Goal: Task Accomplishment & Management: Complete application form

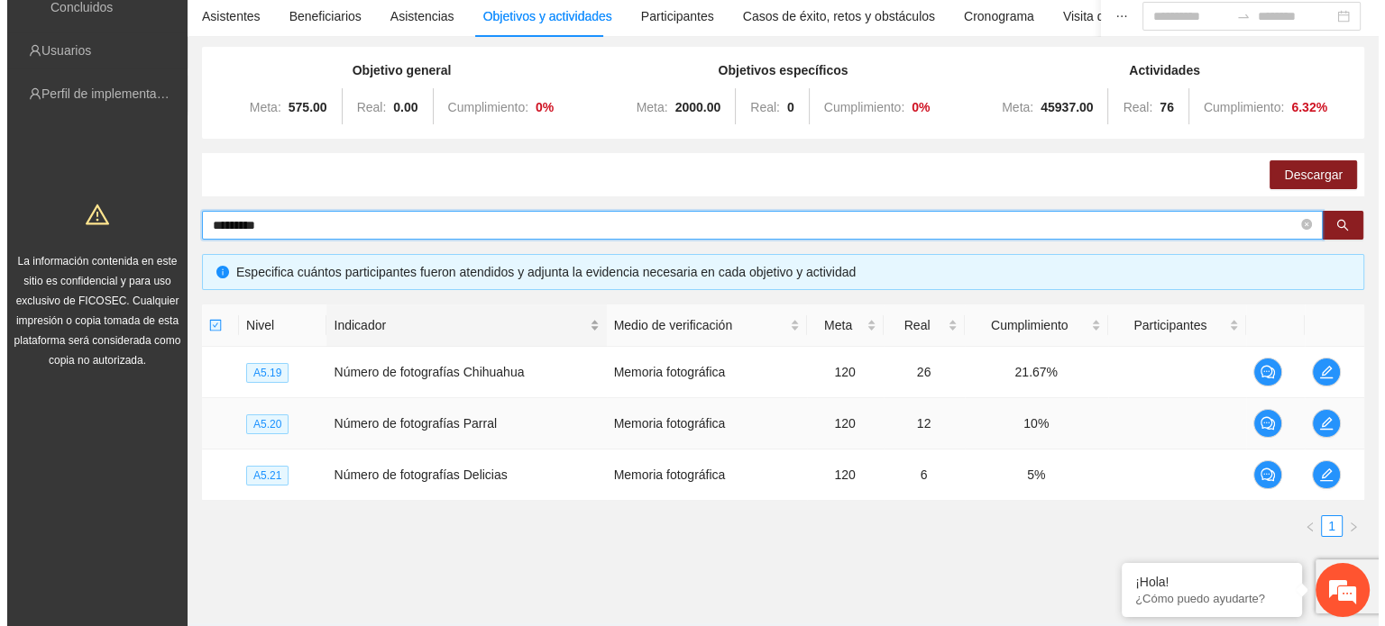
scroll to position [100, 0]
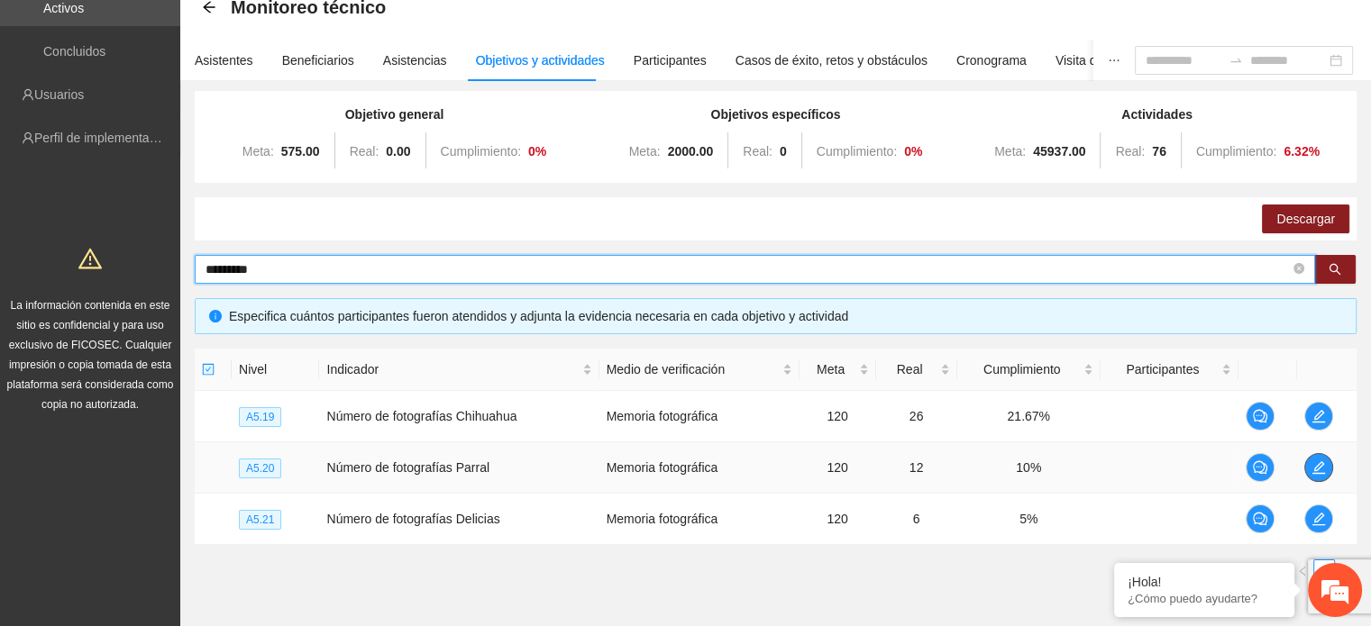
click at [1323, 465] on icon "edit" at bounding box center [1318, 468] width 14 height 14
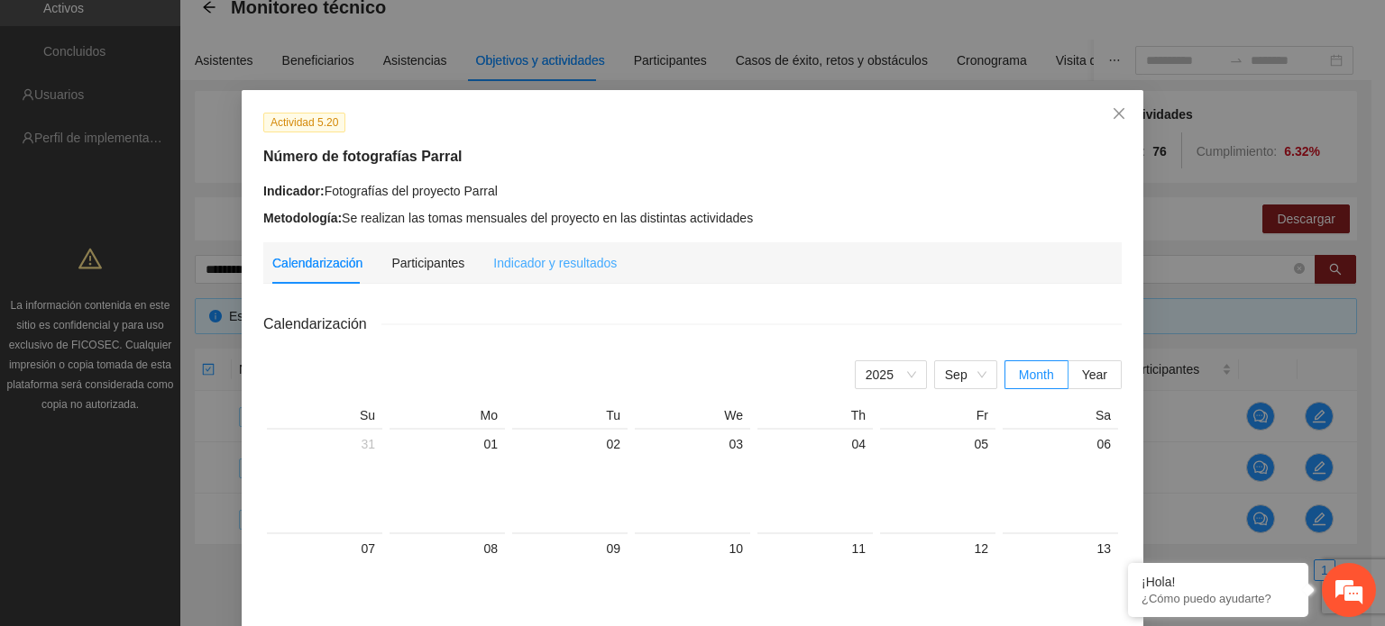
click at [579, 273] on div "Indicador y resultados" at bounding box center [554, 262] width 123 height 41
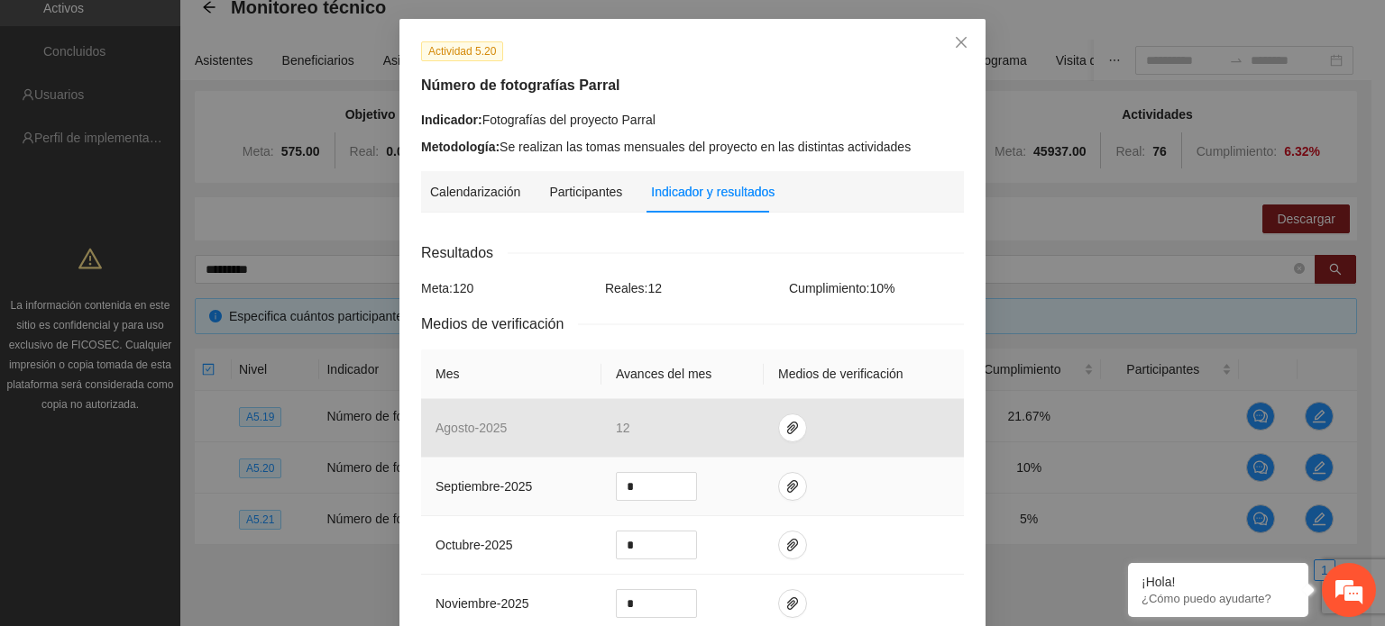
scroll to position [180, 0]
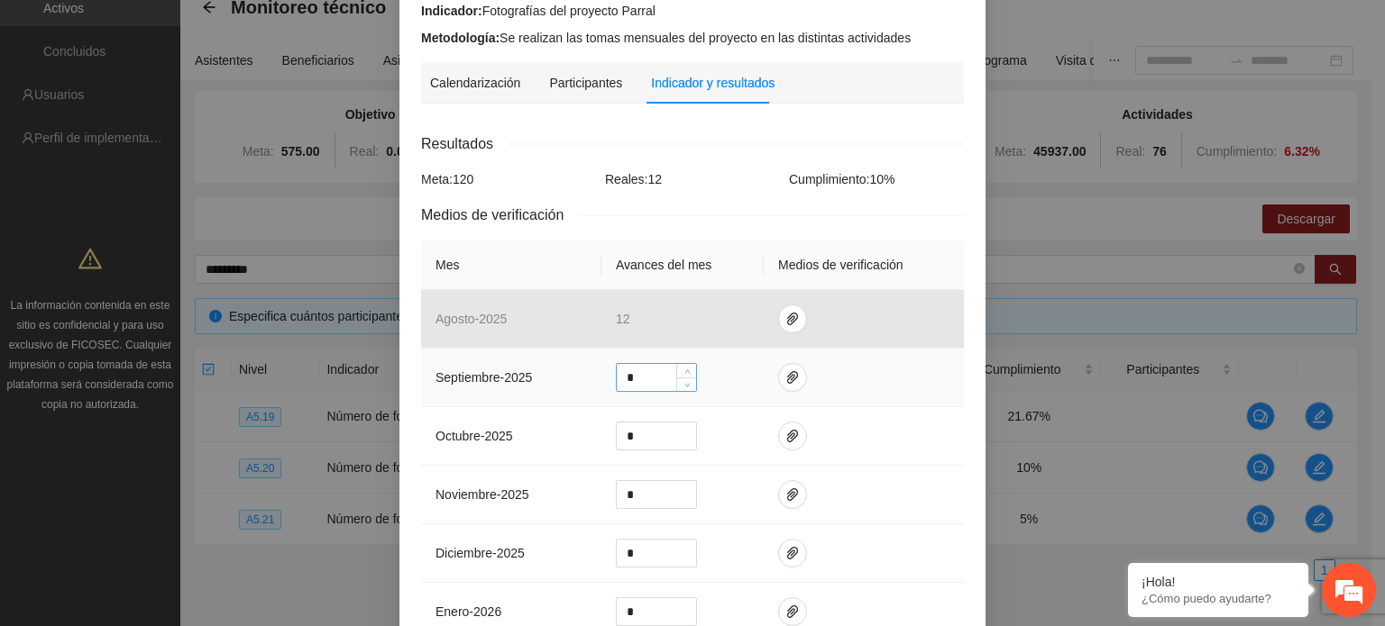
click at [634, 378] on input "*" at bounding box center [656, 377] width 79 height 27
type input "**"
click at [778, 385] on button "button" at bounding box center [792, 377] width 29 height 29
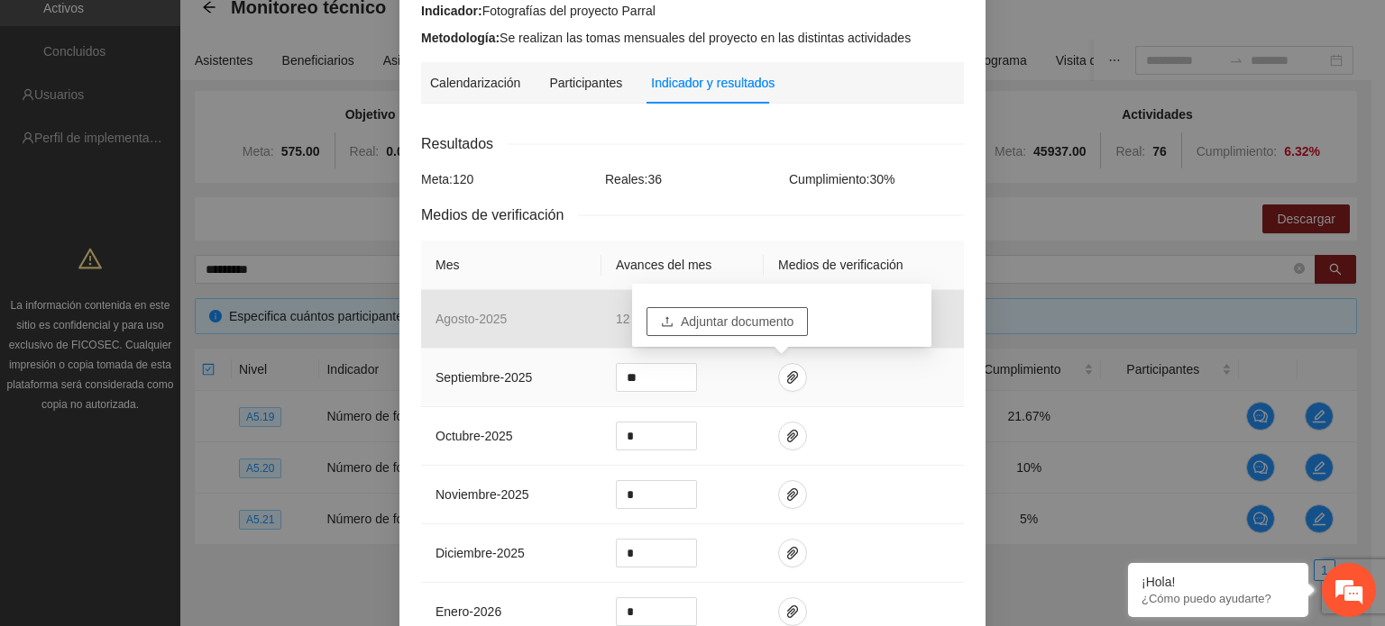
click at [732, 324] on span "Adjuntar documento" at bounding box center [737, 322] width 113 height 20
click at [939, 367] on td at bounding box center [863, 378] width 200 height 59
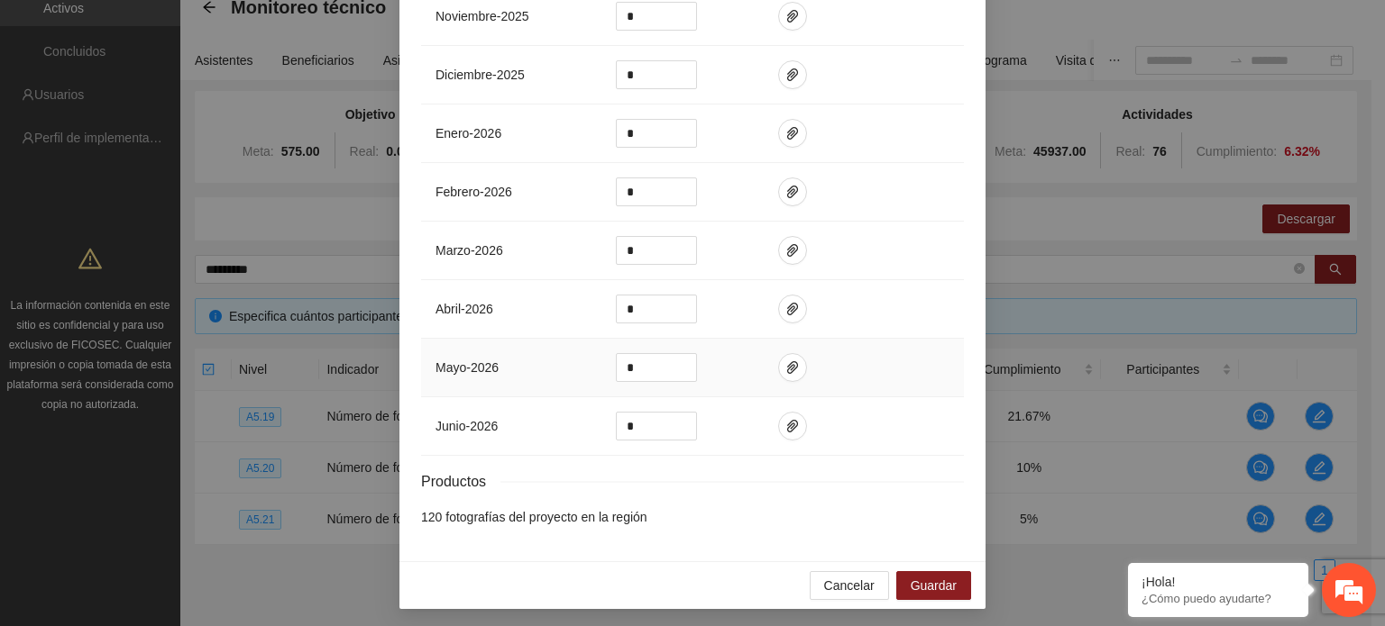
scroll to position [661, 0]
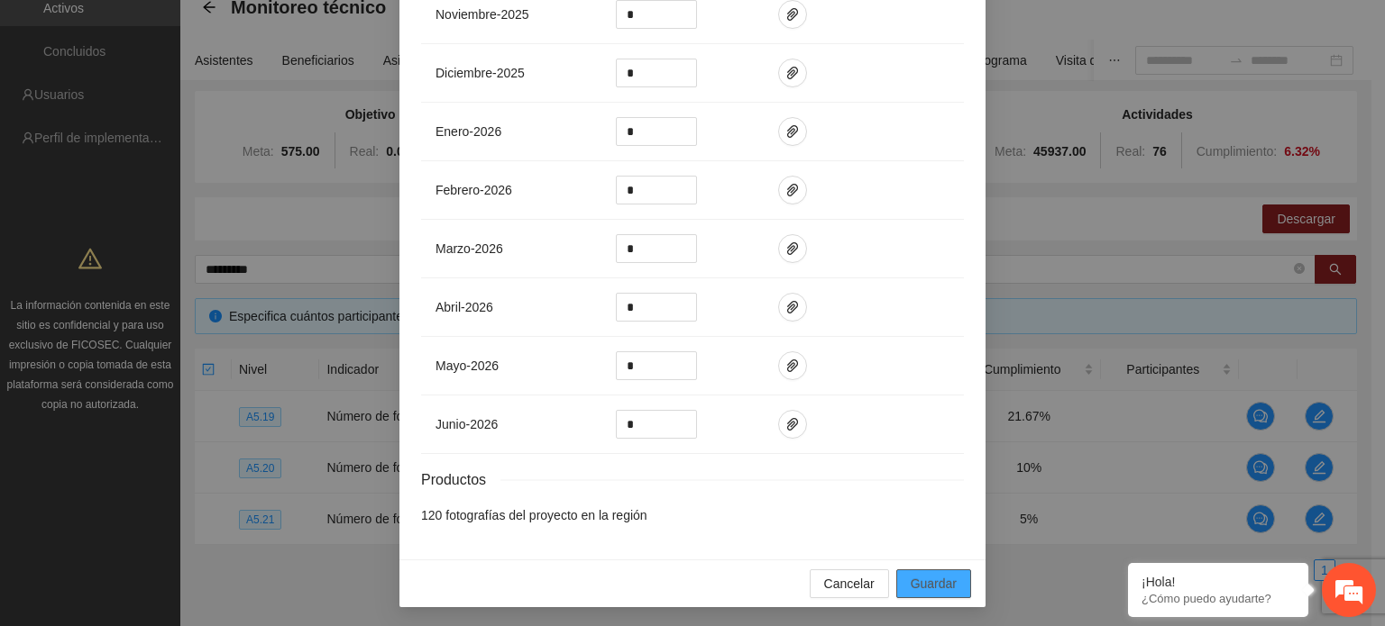
click at [916, 580] on span "Guardar" at bounding box center [933, 584] width 46 height 20
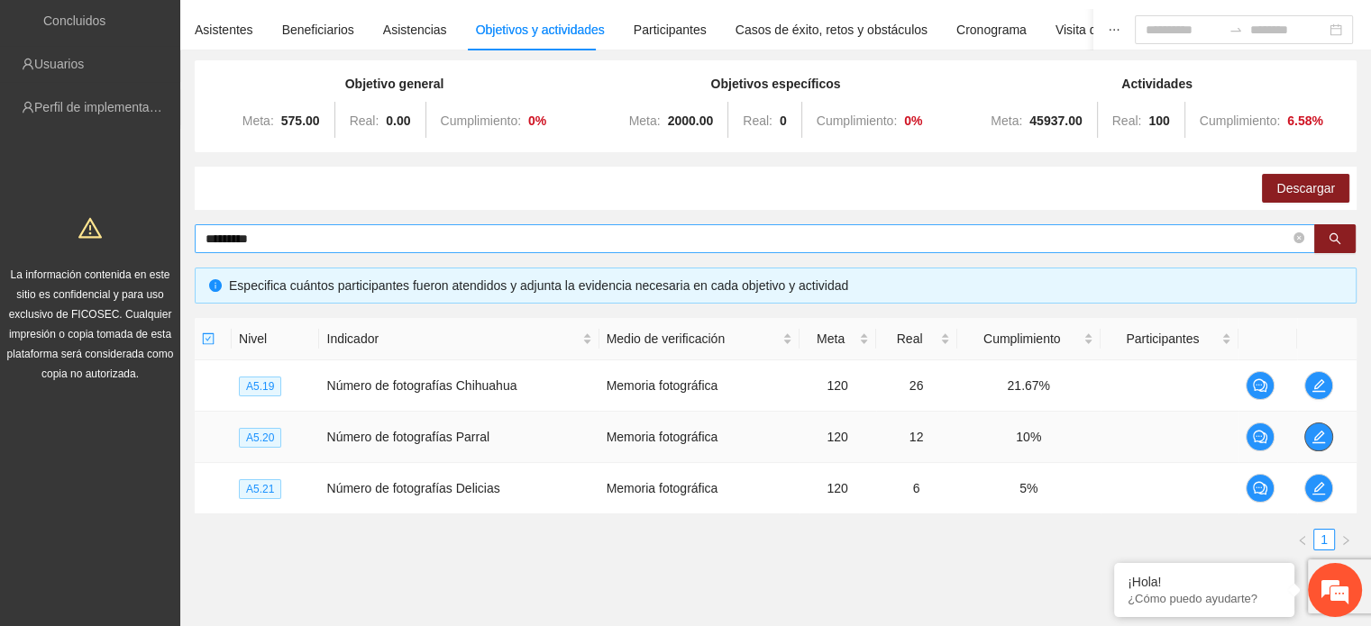
scroll to position [100, 0]
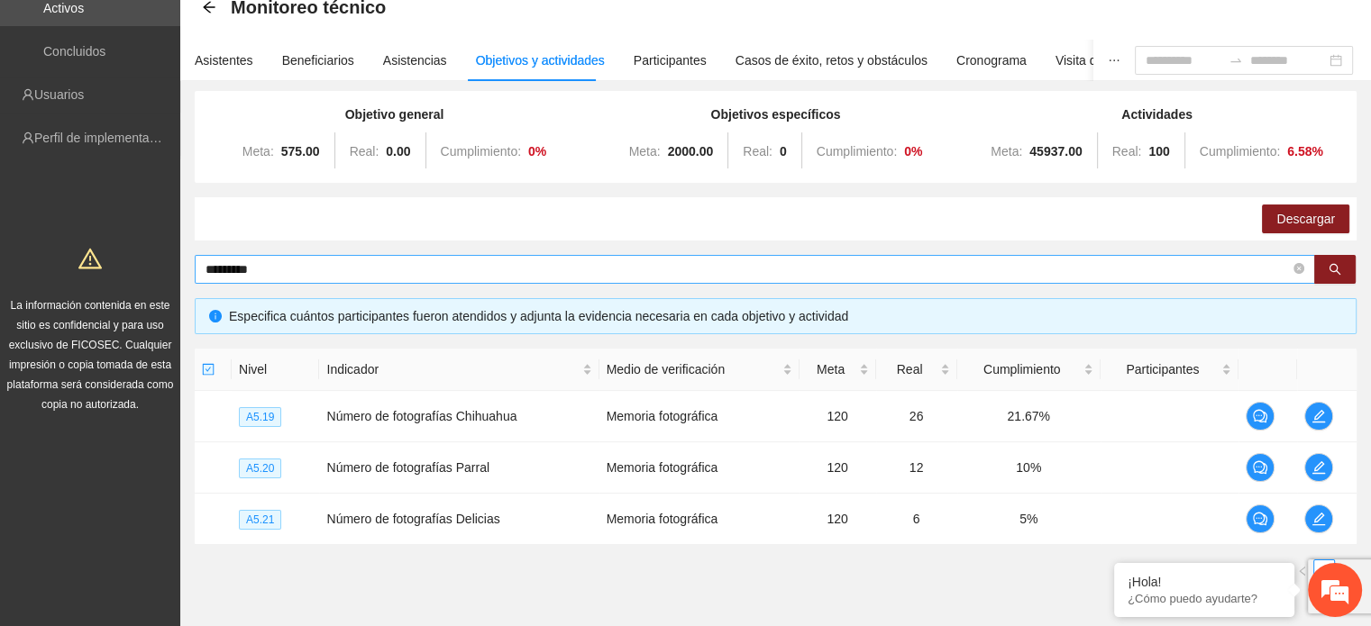
click at [317, 268] on input "*********" at bounding box center [748, 270] width 1084 height 20
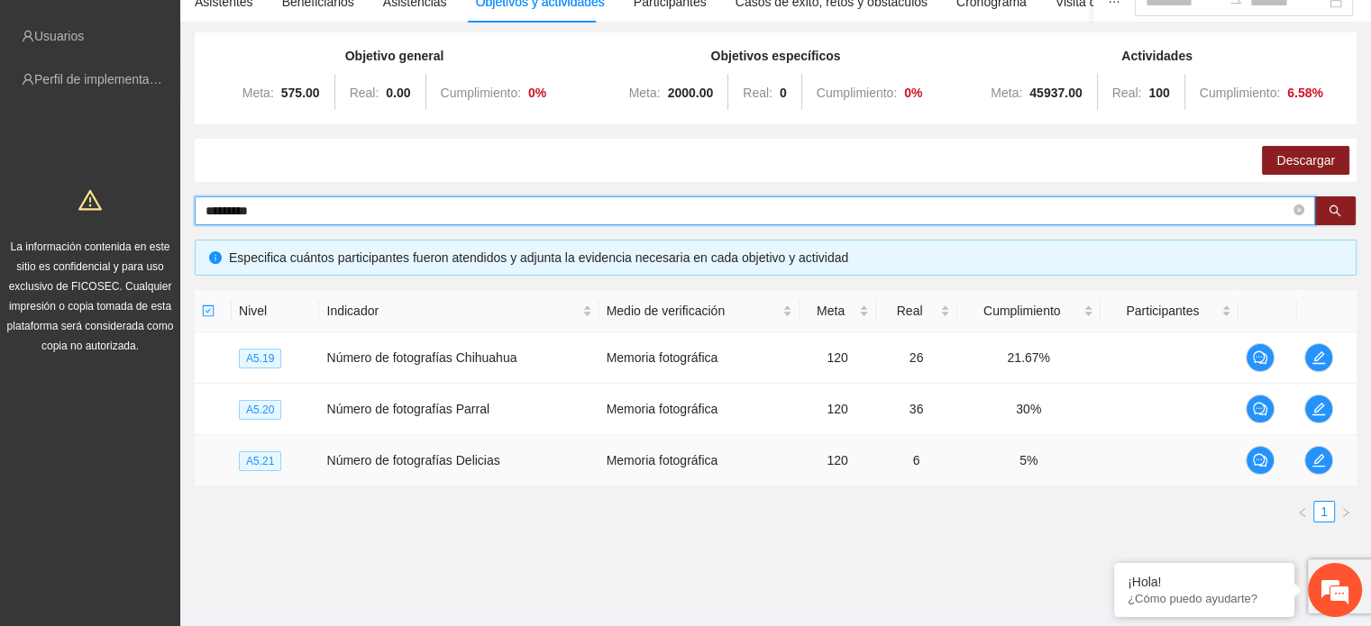
scroll to position [190, 0]
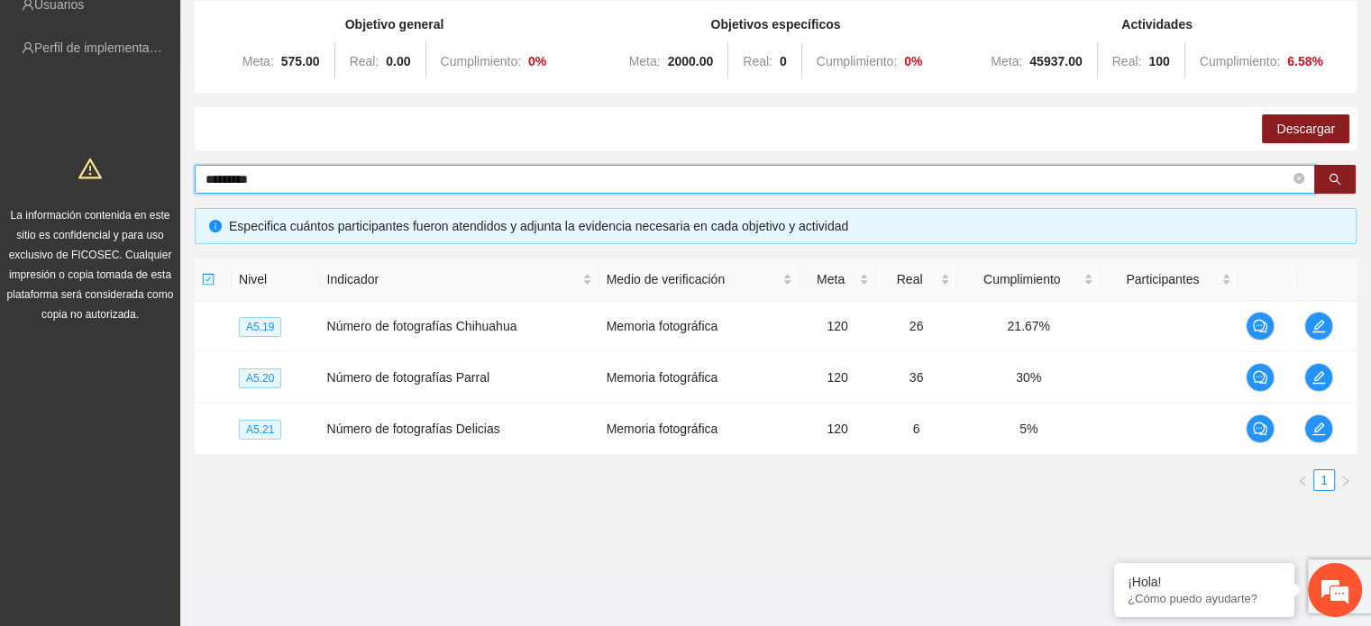
drag, startPoint x: 304, startPoint y: 174, endPoint x: 198, endPoint y: 183, distance: 105.8
click at [198, 183] on span "*********" at bounding box center [755, 179] width 1120 height 29
click at [335, 184] on input "text" at bounding box center [748, 179] width 1084 height 20
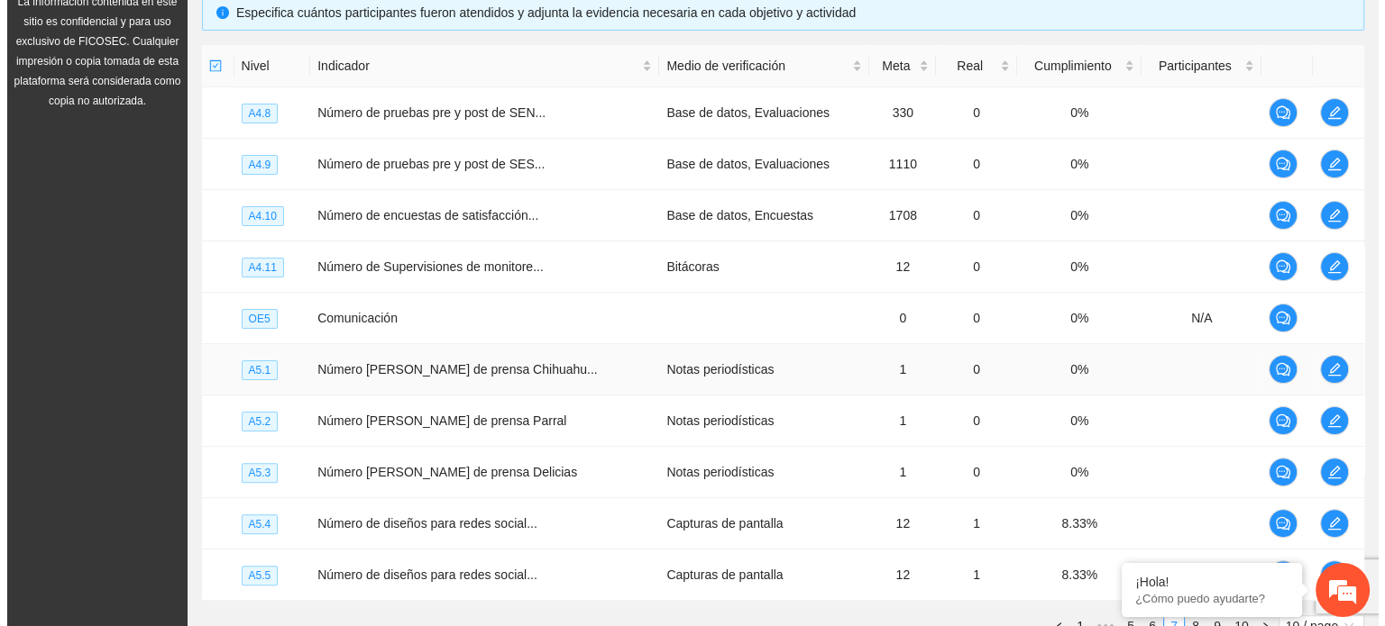
scroll to position [548, 0]
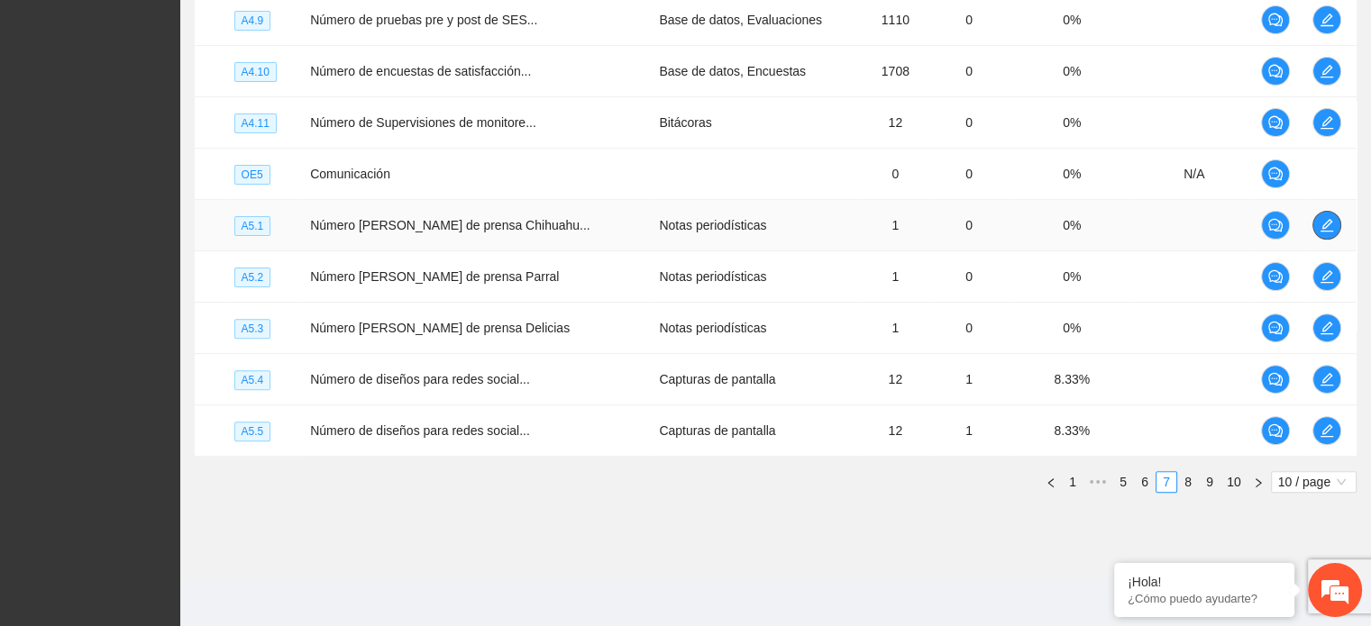
click at [1332, 231] on button "button" at bounding box center [1326, 225] width 29 height 29
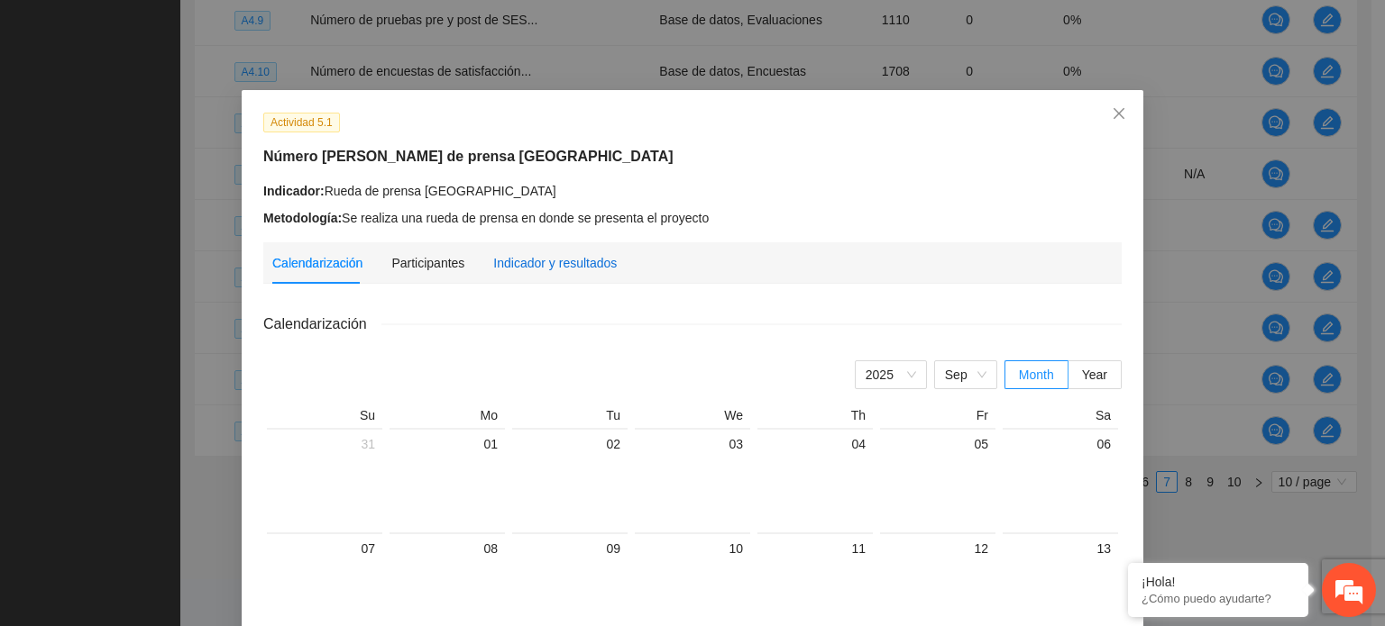
click at [584, 273] on div "Indicador y resultados" at bounding box center [554, 263] width 123 height 20
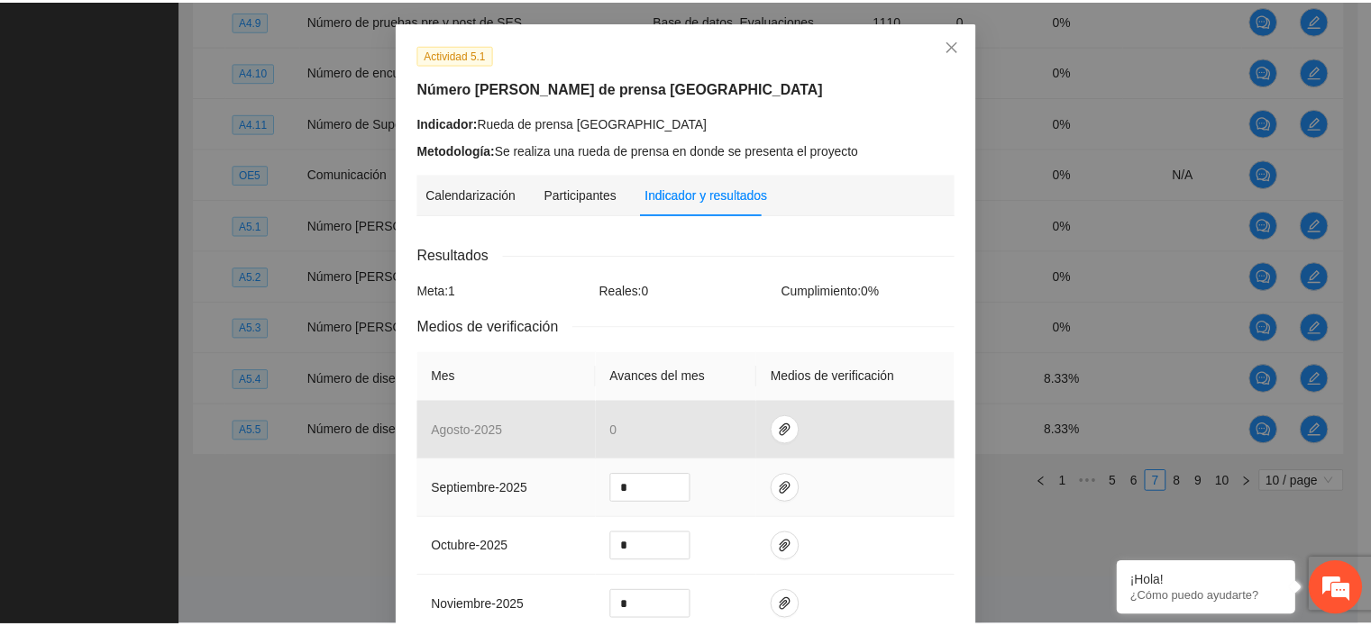
scroll to position [0, 0]
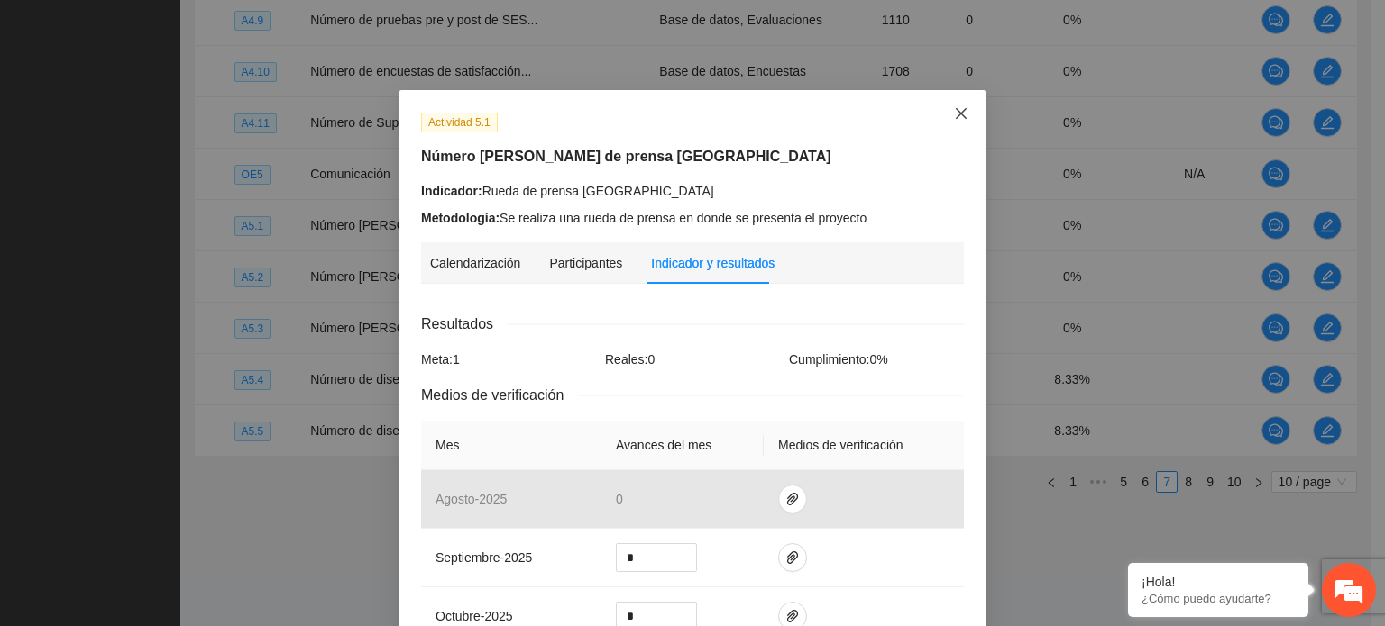
click at [957, 118] on icon "close" at bounding box center [960, 113] width 11 height 11
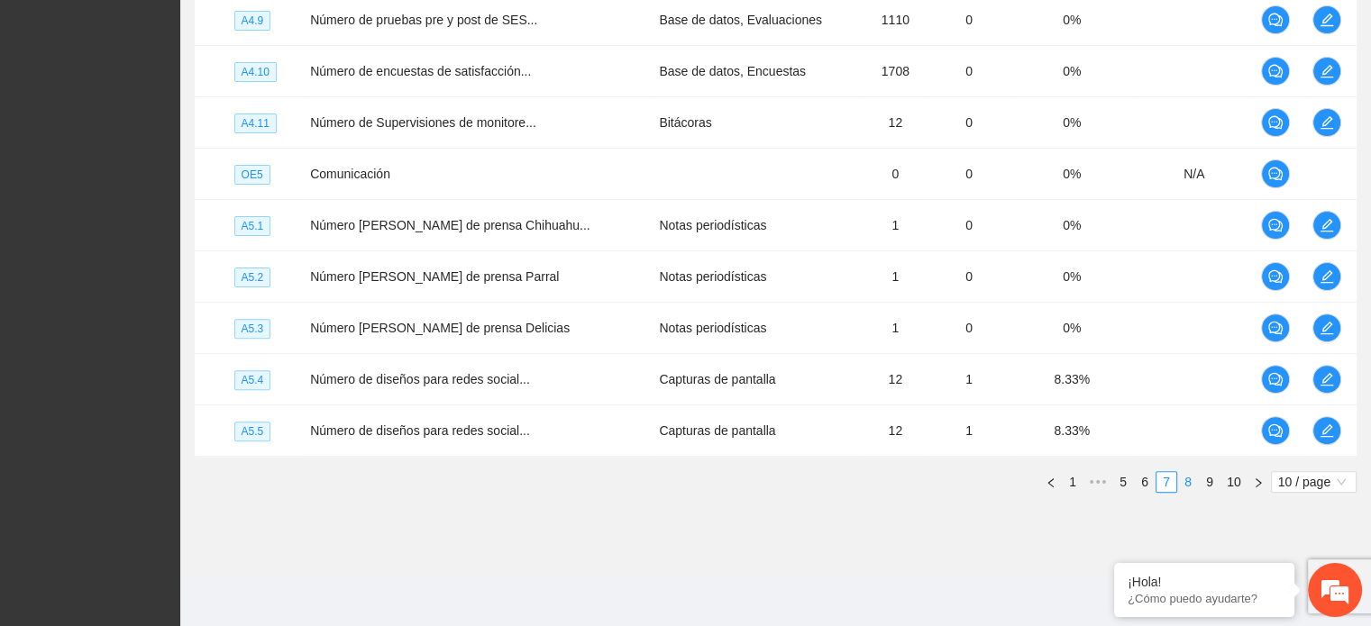
click at [1184, 480] on link "8" at bounding box center [1188, 482] width 20 height 20
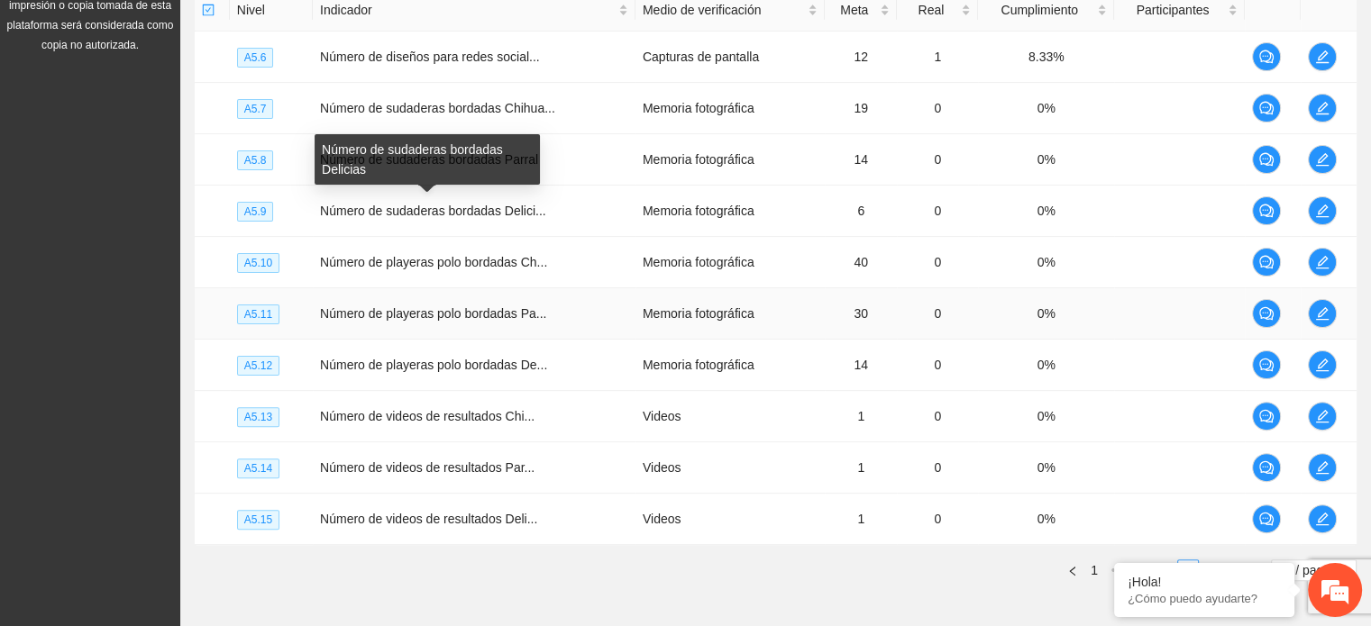
scroll to position [548, 0]
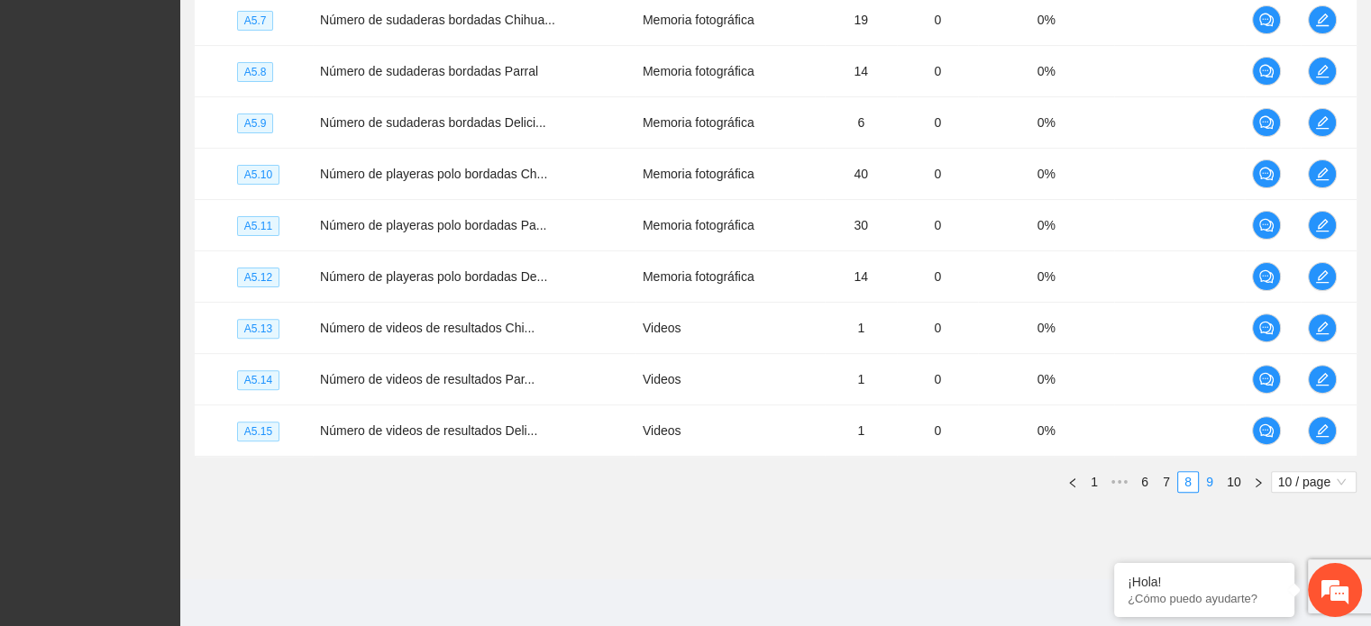
click at [1216, 486] on link "9" at bounding box center [1210, 482] width 20 height 20
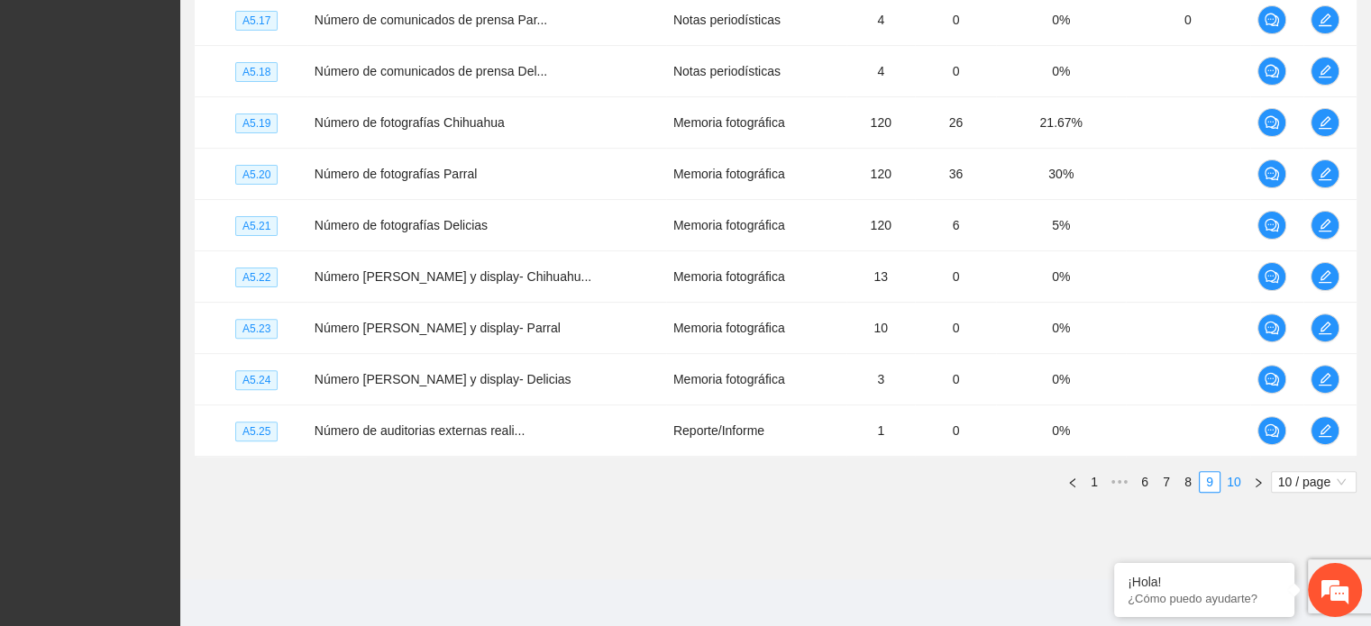
click at [1233, 482] on link "10" at bounding box center [1233, 482] width 25 height 20
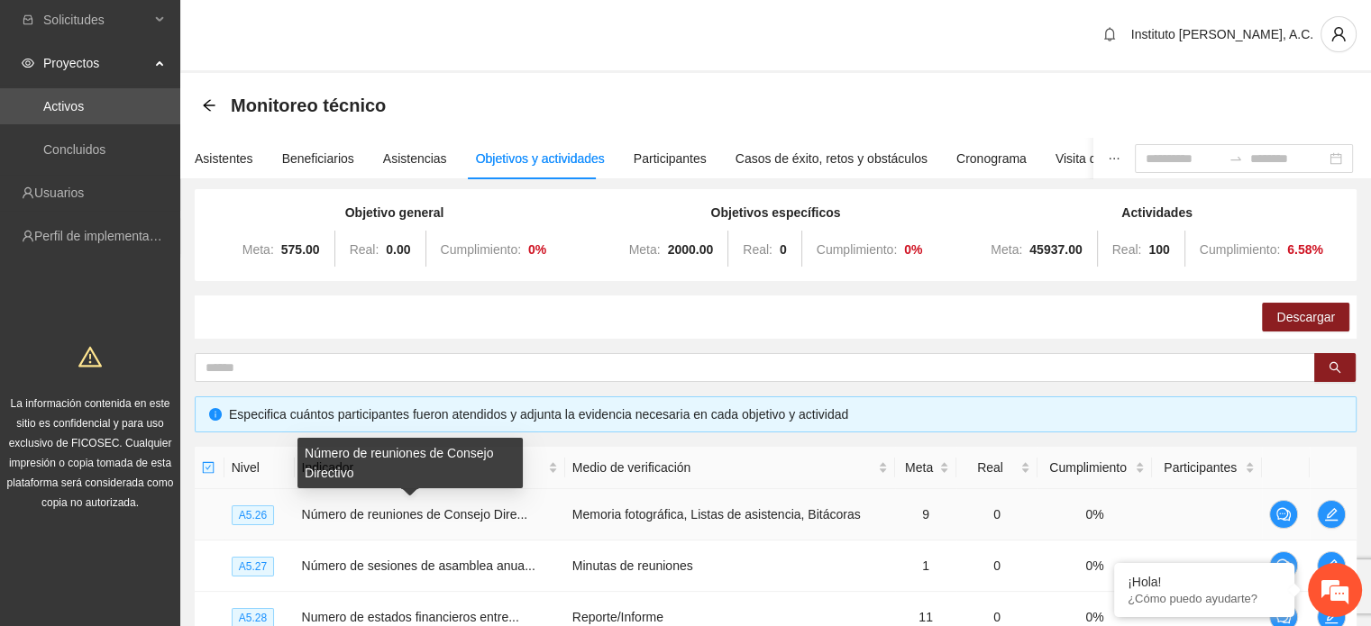
scroll to position [0, 0]
